Goal: Navigation & Orientation: Find specific page/section

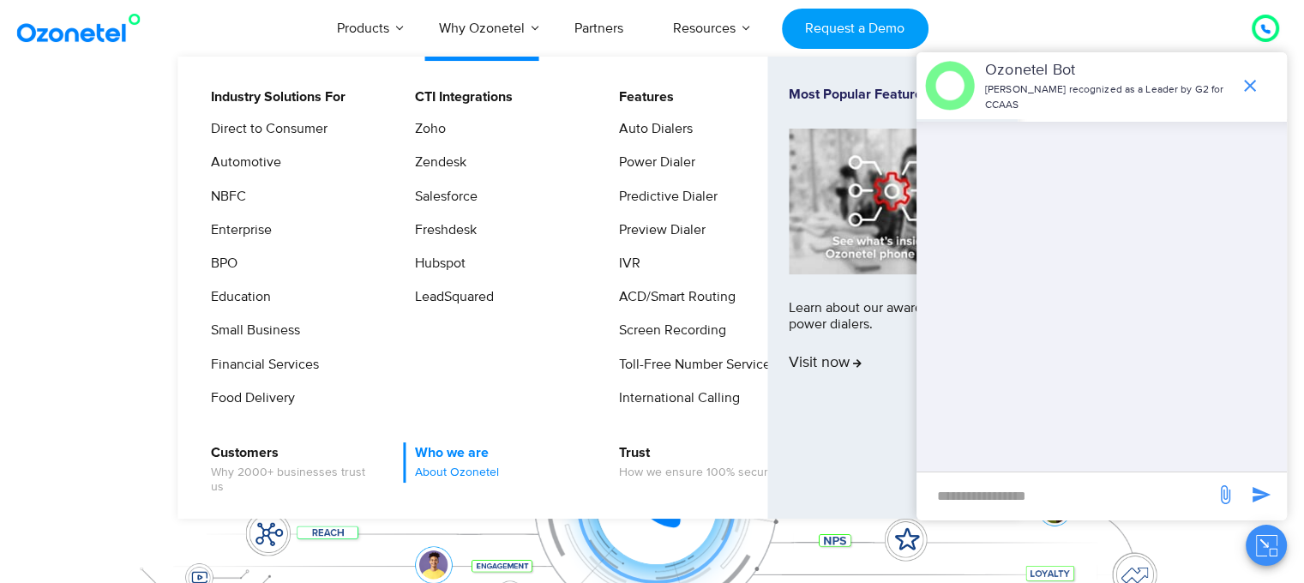
click at [438, 471] on span "About Ozonetel" at bounding box center [457, 473] width 84 height 15
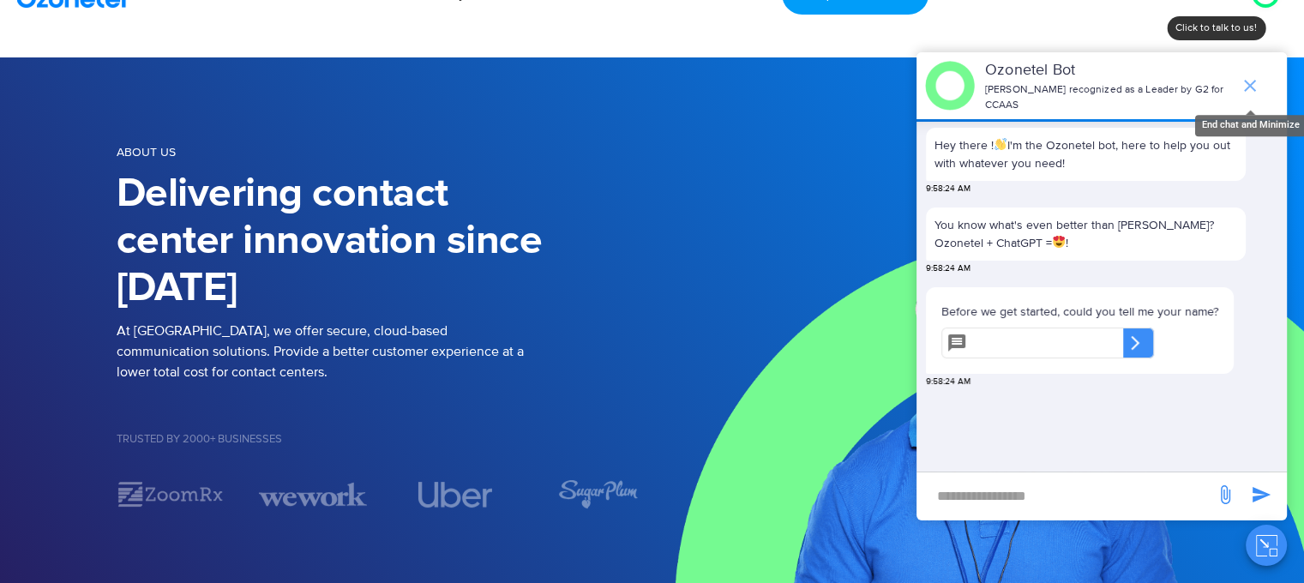
click at [1241, 81] on icon "end chat or minimize" at bounding box center [1250, 85] width 21 height 21
